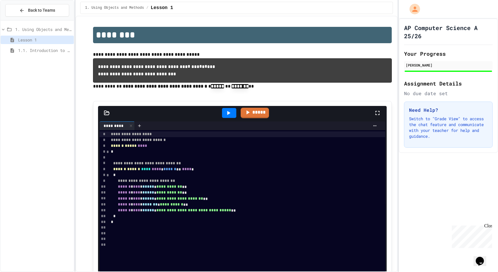
click at [36, 54] on div "1.1. Introduction to Algorithms, Programming, and Compilers" at bounding box center [37, 50] width 73 height 8
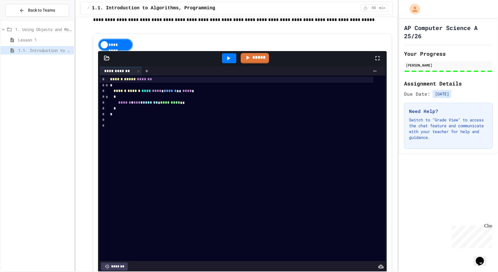
scroll to position [847, 0]
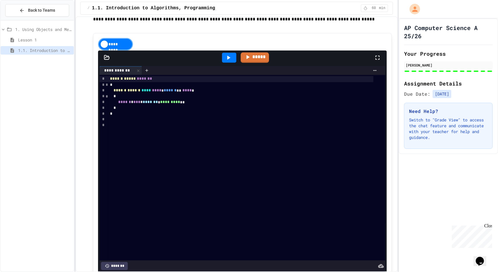
drag, startPoint x: 148, startPoint y: 63, endPoint x: 115, endPoint y: 45, distance: 36.9
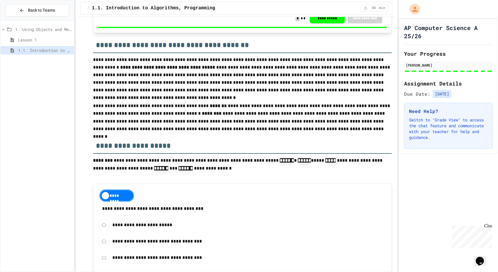
scroll to position [1109, 0]
click at [231, 134] on p "**********" at bounding box center [242, 118] width 299 height 32
click at [24, 11] on icon at bounding box center [21, 10] width 5 height 5
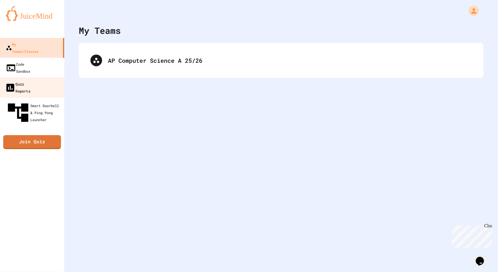
click at [25, 80] on div "Quiz Reports" at bounding box center [17, 87] width 25 height 14
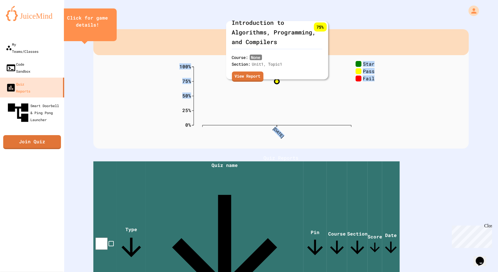
drag, startPoint x: 274, startPoint y: 81, endPoint x: 223, endPoint y: 106, distance: 57.1
click at [223, 106] on div "0% 25% 50% 75% 100% [DATE] [DATE] [DATE] Star Pass Fail 75 % Introduction to Al…" at bounding box center [281, 102] width 204 height 82
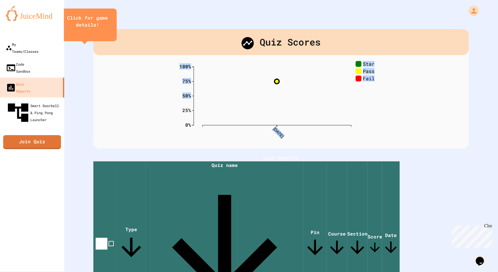
click at [261, 130] on icon "0% 25% 50% 75% 100% [DATE] [DATE] [DATE] Star Pass Fail" at bounding box center [281, 102] width 204 height 82
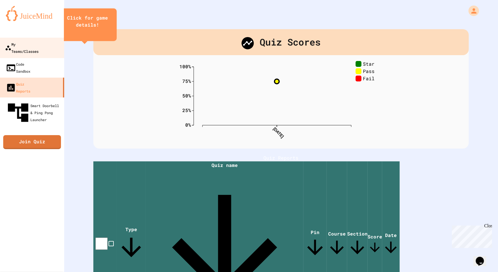
click at [26, 41] on div "My Teams/Classes" at bounding box center [22, 48] width 34 height 14
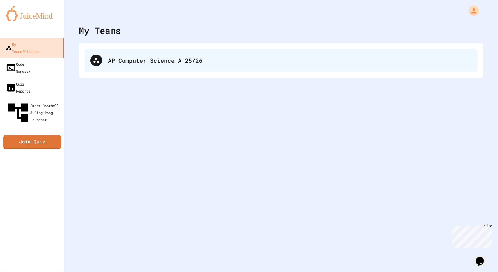
click at [127, 59] on div "AP Computer Science A 25/26" at bounding box center [290, 60] width 364 height 9
